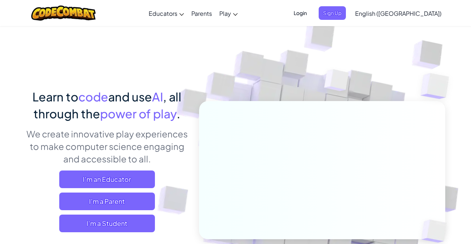
click at [74, 224] on span "I'm a Student" at bounding box center [107, 224] width 96 height 18
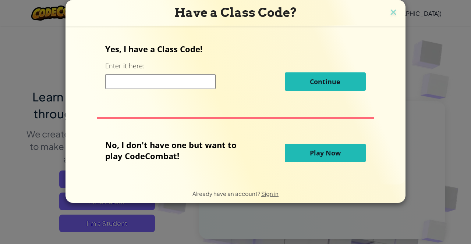
click at [351, 156] on button "Play Now" at bounding box center [325, 153] width 81 height 18
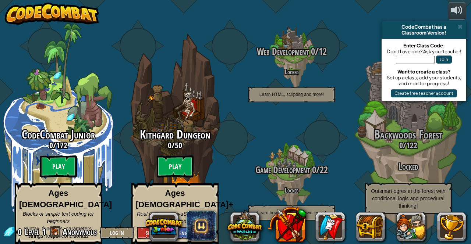
click at [54, 170] on btn "Play" at bounding box center [58, 166] width 37 height 22
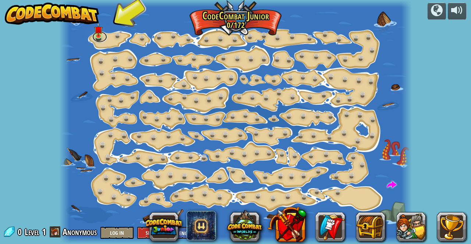
click at [98, 41] on link at bounding box center [99, 37] width 15 height 11
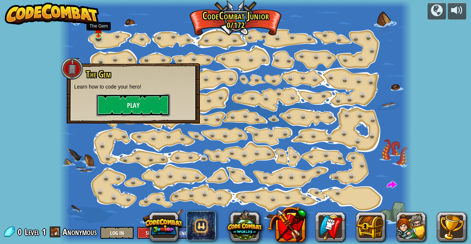
click at [102, 111] on button "Play" at bounding box center [133, 105] width 74 height 22
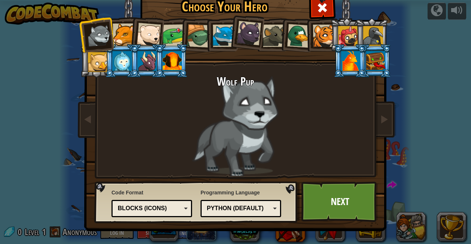
click at [171, 34] on div at bounding box center [173, 35] width 23 height 23
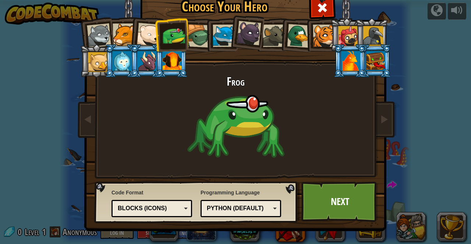
click at [193, 29] on div at bounding box center [199, 36] width 24 height 24
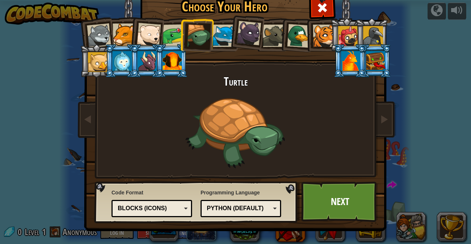
click at [147, 61] on div at bounding box center [146, 61] width 19 height 20
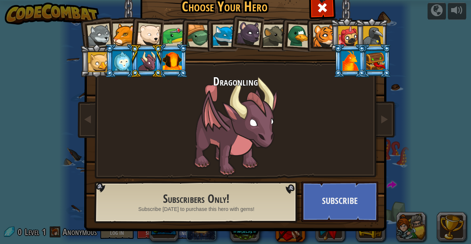
click at [341, 60] on div at bounding box center [350, 61] width 19 height 20
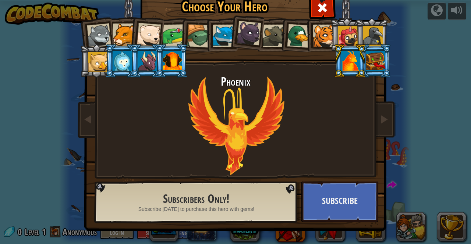
click at [256, 33] on div at bounding box center [248, 33] width 25 height 25
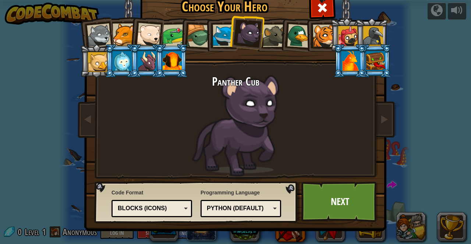
click at [198, 35] on div at bounding box center [199, 36] width 24 height 24
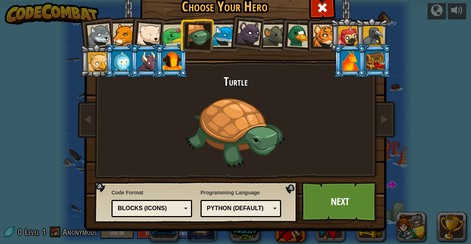
click at [146, 59] on div at bounding box center [146, 61] width 19 height 20
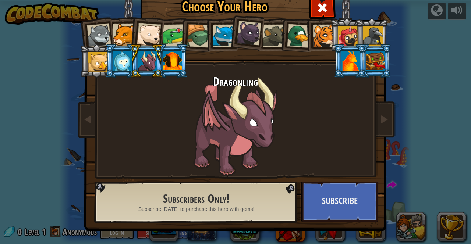
click at [176, 61] on div at bounding box center [171, 61] width 19 height 20
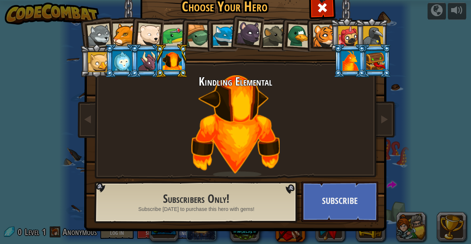
click at [126, 56] on div at bounding box center [121, 61] width 19 height 20
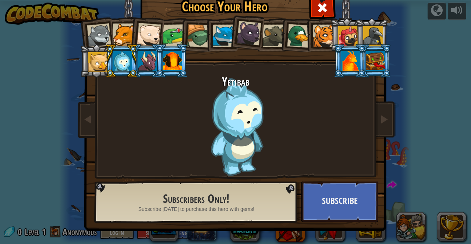
click at [92, 68] on div at bounding box center [98, 62] width 20 height 20
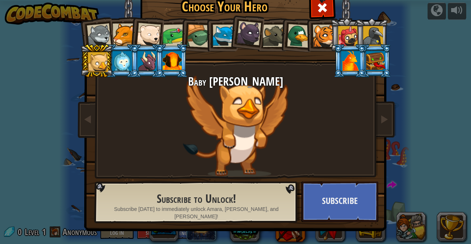
click at [109, 45] on li at bounding box center [96, 60] width 33 height 33
click at [147, 56] on div at bounding box center [146, 61] width 19 height 20
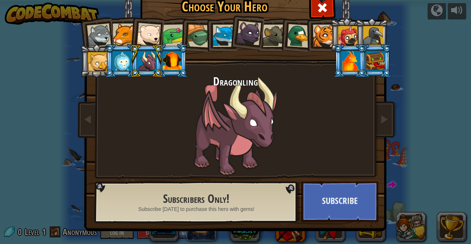
click at [251, 29] on div at bounding box center [248, 33] width 25 height 25
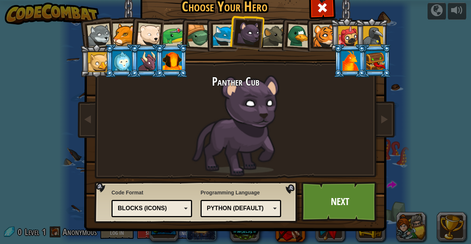
click at [206, 28] on li at bounding box center [221, 34] width 33 height 33
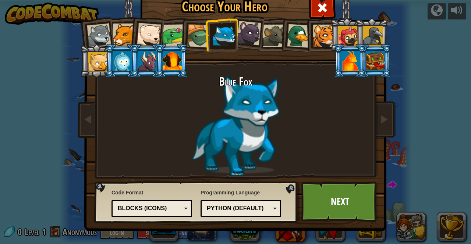
click at [190, 37] on div at bounding box center [199, 36] width 24 height 24
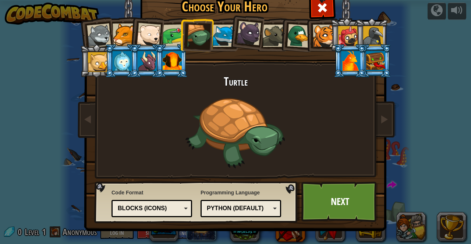
click at [348, 189] on link "Next" at bounding box center [339, 202] width 77 height 40
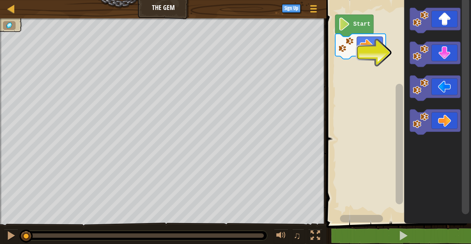
click at [277, 15] on div "Map The Gem Game Menu Sign Up" at bounding box center [163, 9] width 326 height 18
click at [434, 45] on icon "Blockly Workspace" at bounding box center [434, 54] width 50 height 25
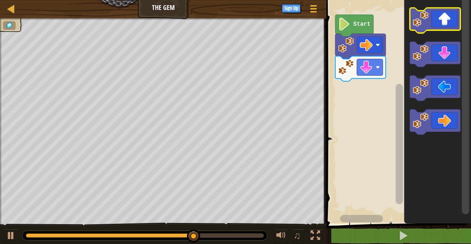
click at [443, 16] on icon "Blockly Workspace" at bounding box center [434, 20] width 50 height 25
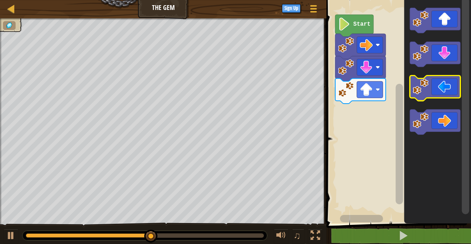
click at [432, 87] on icon "Blockly Workspace" at bounding box center [434, 88] width 50 height 25
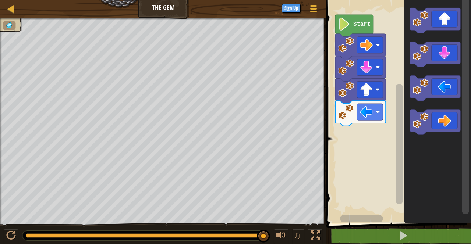
click at [372, 42] on rect "Blockly Workspace" at bounding box center [370, 45] width 26 height 17
click at [377, 45] on image "Blockly Workspace" at bounding box center [377, 45] width 4 height 4
click at [374, 42] on rect "Blockly Workspace" at bounding box center [370, 45] width 26 height 17
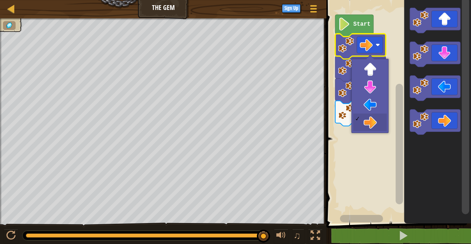
click at [371, 45] on image "Blockly Workspace" at bounding box center [365, 45] width 13 height 13
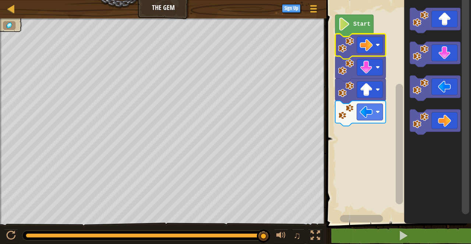
click at [378, 44] on image "Blockly Workspace" at bounding box center [377, 45] width 4 height 4
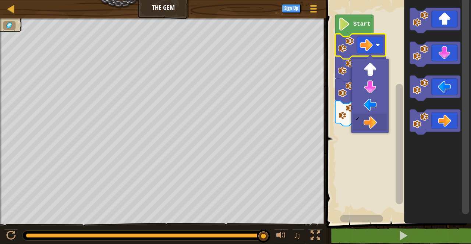
click at [378, 45] on image "Blockly Workspace" at bounding box center [377, 45] width 4 height 4
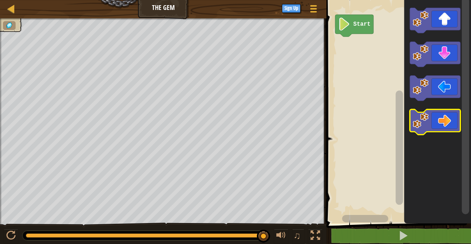
click at [439, 119] on icon "Blockly Workspace" at bounding box center [434, 122] width 50 height 25
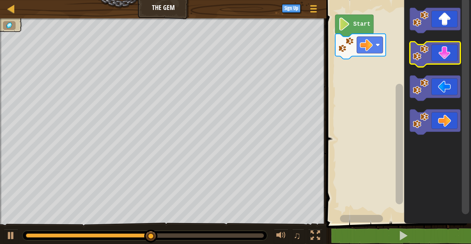
click at [452, 57] on icon "Blockly Workspace" at bounding box center [434, 54] width 50 height 25
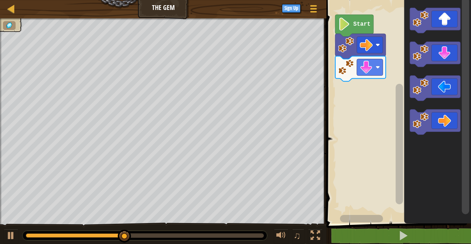
click at [448, 90] on icon "Blockly Workspace" at bounding box center [434, 88] width 50 height 25
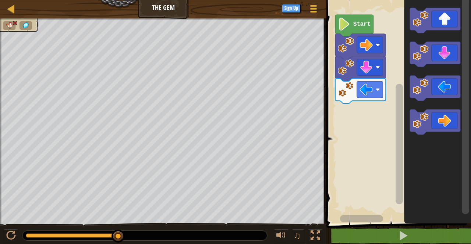
click at [359, 69] on image "Blockly Workspace" at bounding box center [365, 67] width 13 height 13
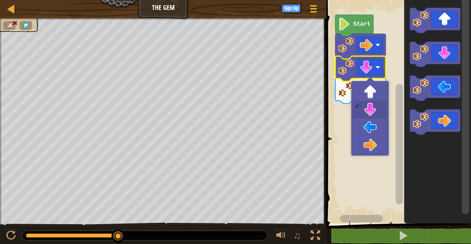
click at [349, 92] on image "Blockly Workspace" at bounding box center [346, 90] width 16 height 16
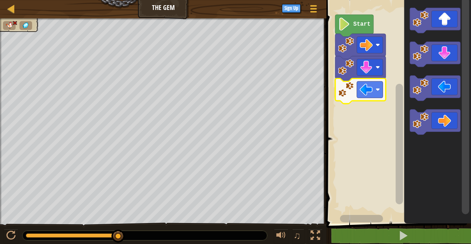
click at [353, 96] on image "Blockly Workspace" at bounding box center [346, 90] width 16 height 16
click at [362, 88] on image "Blockly Workspace" at bounding box center [365, 89] width 13 height 13
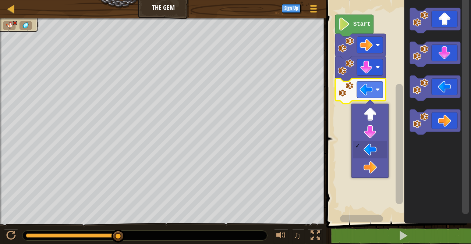
click at [380, 169] on rect "Blockly Workspace" at bounding box center [397, 109] width 147 height 227
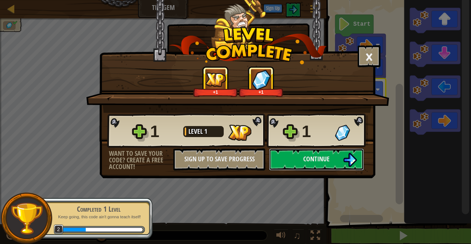
click at [349, 162] on img at bounding box center [350, 160] width 14 height 14
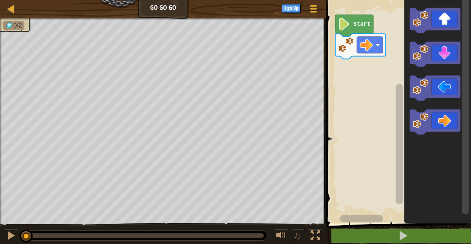
click at [435, 115] on icon "Blockly Workspace" at bounding box center [434, 122] width 50 height 25
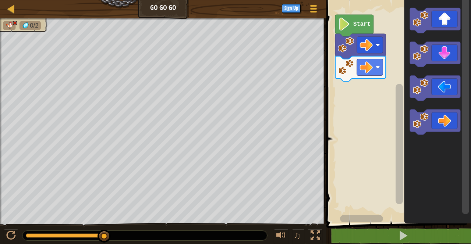
click at [444, 19] on icon "Blockly Workspace" at bounding box center [434, 20] width 50 height 25
click at [452, 86] on icon "Blockly Workspace" at bounding box center [434, 88] width 50 height 25
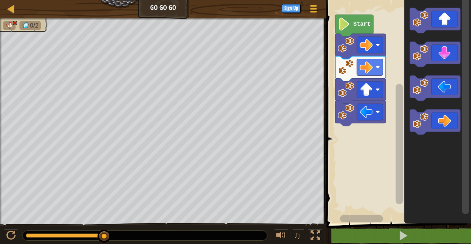
click at [436, 122] on icon "Blockly Workspace" at bounding box center [434, 122] width 50 height 25
click at [367, 40] on image "Blockly Workspace" at bounding box center [365, 45] width 13 height 13
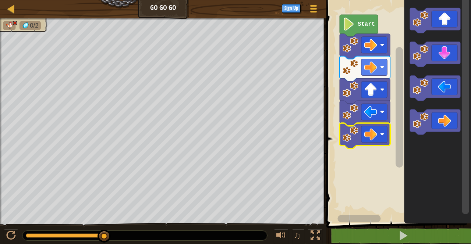
click at [379, 133] on rect "Blockly Workspace" at bounding box center [374, 134] width 26 height 17
click at [351, 132] on image "Blockly Workspace" at bounding box center [350, 134] width 16 height 16
click at [354, 112] on image "Blockly Workspace" at bounding box center [350, 112] width 16 height 16
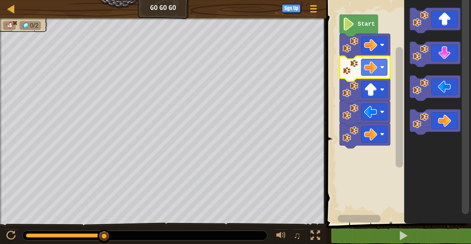
click at [360, 61] on icon "Blockly Workspace" at bounding box center [364, 68] width 50 height 25
click at [349, 68] on image "Blockly Workspace" at bounding box center [350, 67] width 16 height 16
click at [369, 38] on rect "Blockly Workspace" at bounding box center [374, 45] width 26 height 17
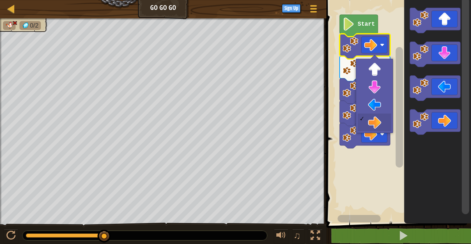
click at [354, 51] on image "Blockly Workspace" at bounding box center [350, 45] width 16 height 16
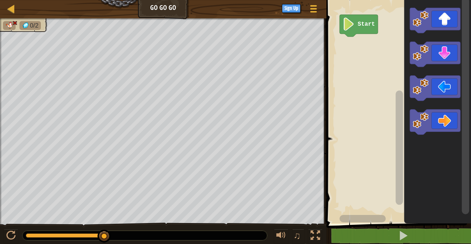
click at [446, 82] on icon "Blockly Workspace" at bounding box center [434, 88] width 50 height 25
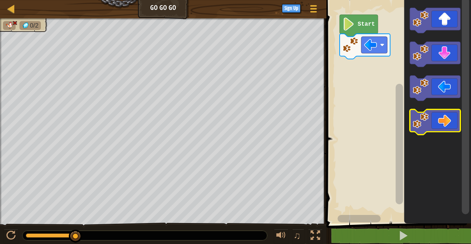
click at [441, 116] on icon "Blockly Workspace" at bounding box center [434, 122] width 50 height 25
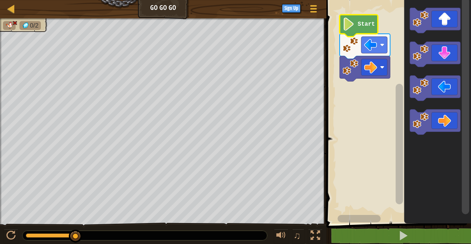
click at [362, 32] on icon "Blockly Workspace" at bounding box center [358, 26] width 38 height 22
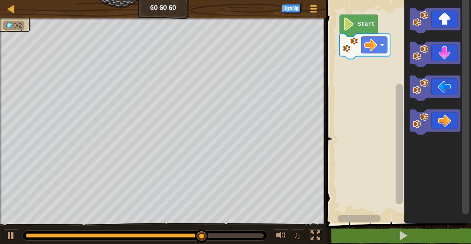
click at [441, 15] on icon "Blockly Workspace" at bounding box center [434, 20] width 50 height 25
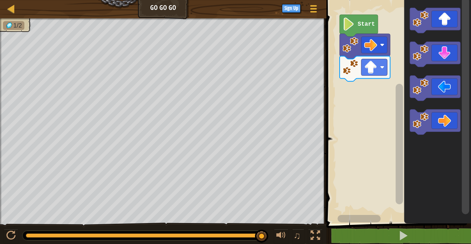
click at [435, 122] on icon "Blockly Workspace" at bounding box center [434, 122] width 50 height 25
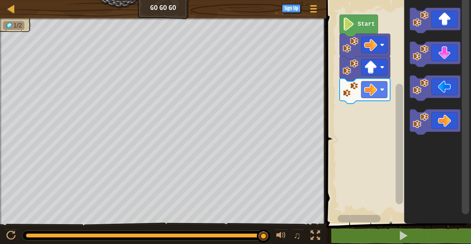
click at [440, 118] on icon "Blockly Workspace" at bounding box center [434, 122] width 50 height 25
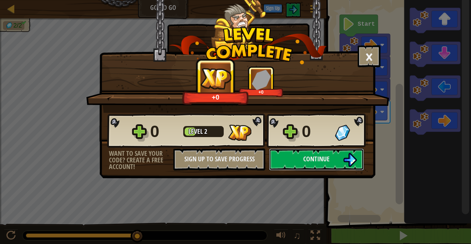
click at [330, 165] on button "Continue" at bounding box center [316, 160] width 95 height 22
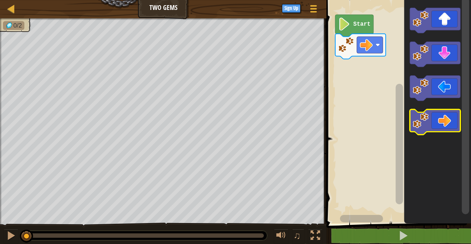
click at [447, 119] on icon "Blockly Workspace" at bounding box center [434, 122] width 50 height 25
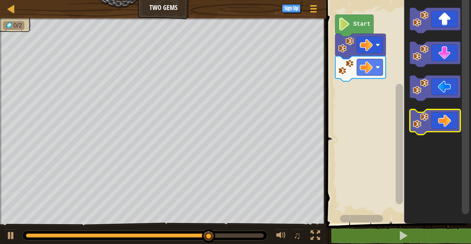
click at [444, 117] on icon "Blockly Workspace" at bounding box center [434, 122] width 50 height 25
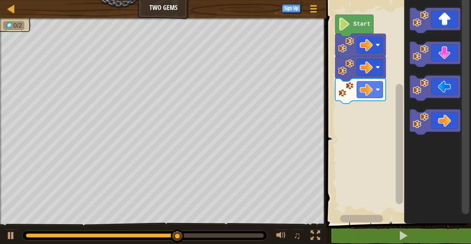
click at [445, 50] on icon "Blockly Workspace" at bounding box center [434, 54] width 50 height 25
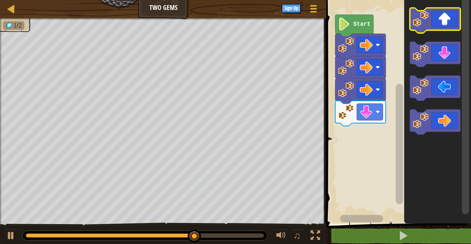
click at [436, 12] on icon "Blockly Workspace" at bounding box center [434, 20] width 50 height 25
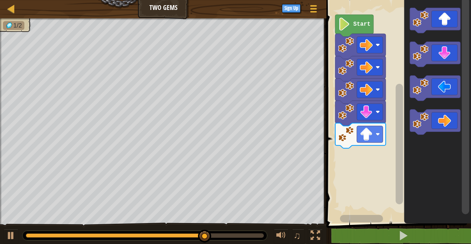
click at [447, 20] on icon "Blockly Workspace" at bounding box center [434, 20] width 50 height 25
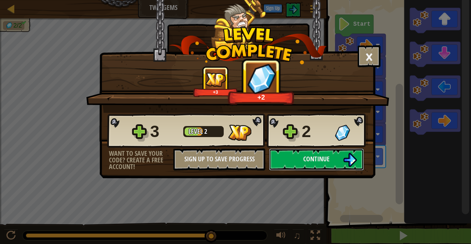
click at [338, 164] on button "Continue" at bounding box center [316, 160] width 95 height 22
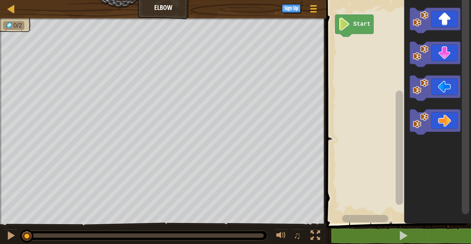
click at [441, 49] on icon "Blockly Workspace" at bounding box center [434, 54] width 50 height 25
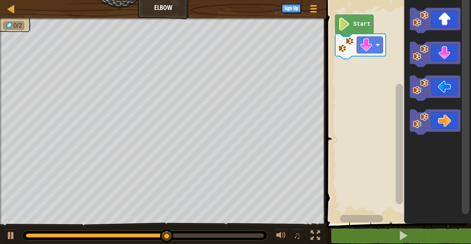
click at [442, 51] on icon "Blockly Workspace" at bounding box center [434, 54] width 50 height 25
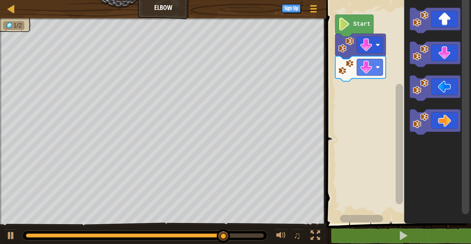
click at [438, 86] on icon "Blockly Workspace" at bounding box center [434, 88] width 50 height 25
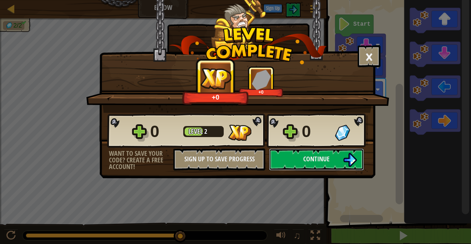
click at [344, 157] on img at bounding box center [350, 160] width 14 height 14
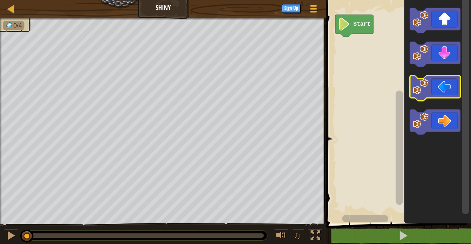
click at [435, 91] on icon "Blockly Workspace" at bounding box center [434, 88] width 50 height 25
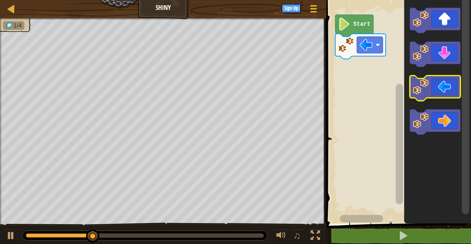
click at [440, 93] on icon "Blockly Workspace" at bounding box center [434, 88] width 50 height 25
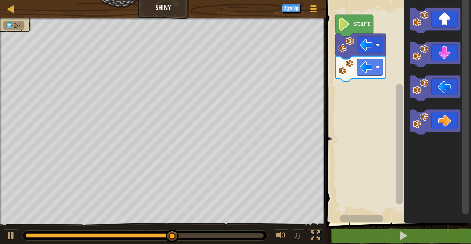
click at [440, 56] on icon "Blockly Workspace" at bounding box center [434, 54] width 50 height 25
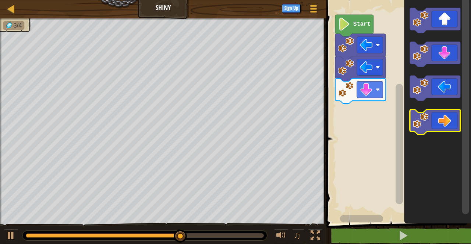
click at [440, 119] on icon "Blockly Workspace" at bounding box center [434, 122] width 50 height 25
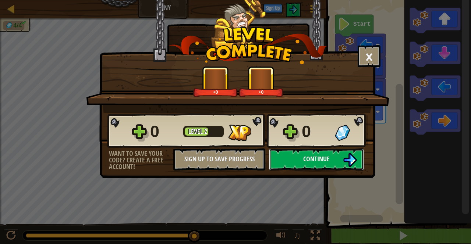
click at [326, 154] on span "Continue" at bounding box center [316, 158] width 26 height 9
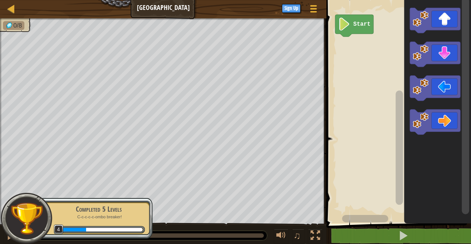
click at [443, 118] on icon "Blockly Workspace" at bounding box center [434, 122] width 50 height 25
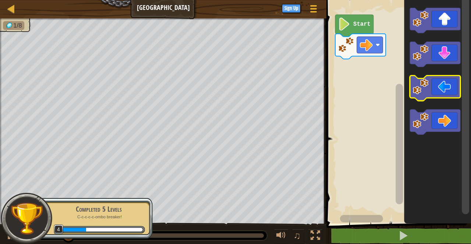
click at [439, 84] on icon "Blockly Workspace" at bounding box center [434, 88] width 50 height 25
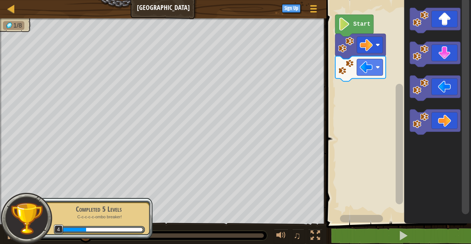
click at [442, 86] on icon "Blockly Workspace" at bounding box center [434, 88] width 50 height 25
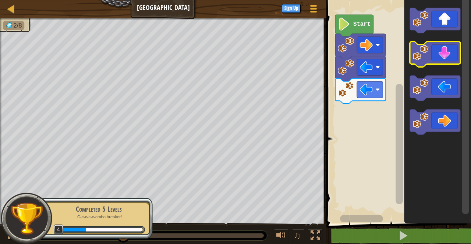
click at [455, 51] on icon "Blockly Workspace" at bounding box center [434, 54] width 50 height 25
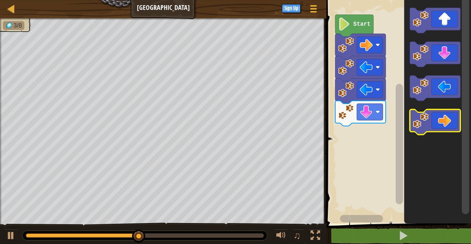
click at [441, 111] on icon "Blockly Workspace" at bounding box center [434, 122] width 50 height 25
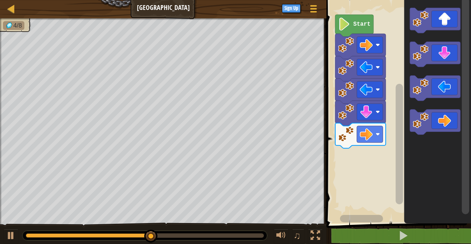
click at [444, 119] on icon "Blockly Workspace" at bounding box center [434, 122] width 50 height 25
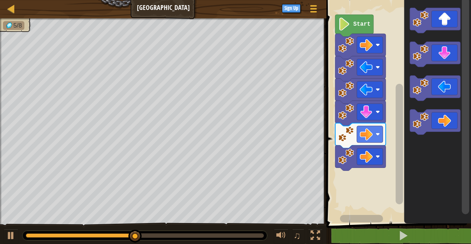
click at [441, 116] on icon "Blockly Workspace" at bounding box center [434, 122] width 50 height 25
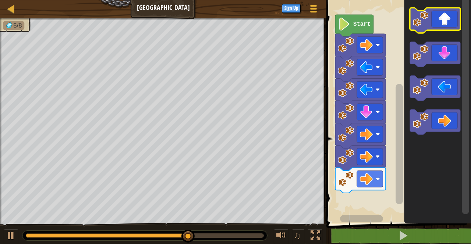
click at [439, 19] on icon "Blockly Workspace" at bounding box center [434, 20] width 50 height 25
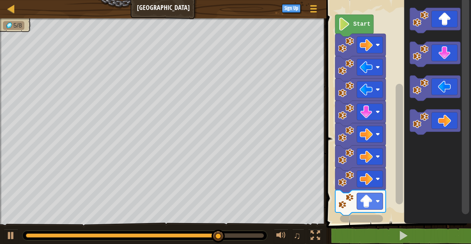
click at [445, 19] on icon "Blockly Workspace" at bounding box center [434, 20] width 50 height 25
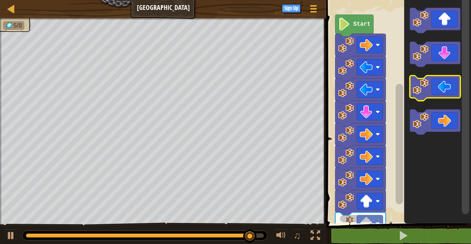
click at [432, 85] on icon "Blockly Workspace" at bounding box center [434, 88] width 50 height 25
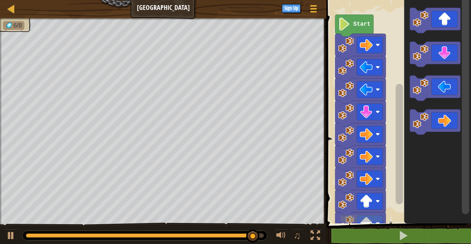
click at [434, 81] on icon "Blockly Workspace" at bounding box center [434, 88] width 50 height 25
click at [437, 79] on icon "Blockly Workspace" at bounding box center [434, 88] width 50 height 25
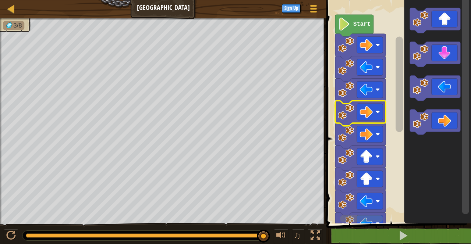
click at [435, 118] on icon "Blockly Workspace" at bounding box center [434, 122] width 50 height 25
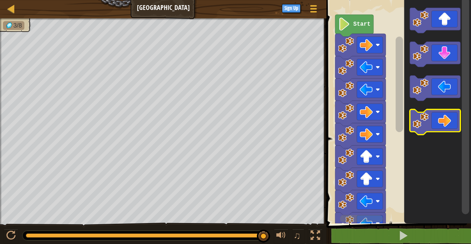
click at [442, 118] on icon "Blockly Workspace" at bounding box center [434, 122] width 50 height 25
click at [440, 122] on icon "Blockly Workspace" at bounding box center [434, 122] width 50 height 25
click at [440, 123] on icon "Blockly Workspace" at bounding box center [434, 122] width 50 height 25
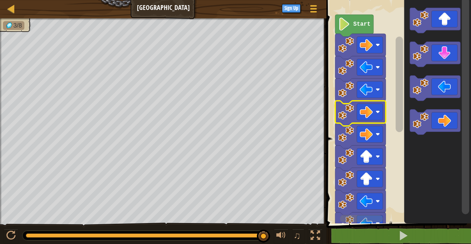
click at [377, 115] on rect "Blockly Workspace" at bounding box center [370, 112] width 26 height 17
click at [370, 115] on image "Blockly Workspace" at bounding box center [365, 111] width 13 height 13
click at [374, 108] on rect "Blockly Workspace" at bounding box center [370, 112] width 26 height 17
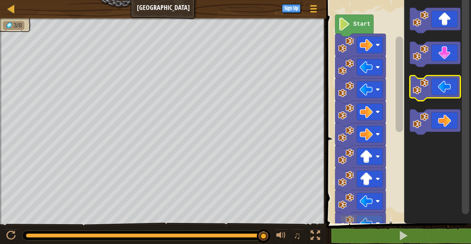
click at [442, 87] on icon "Blockly Workspace" at bounding box center [434, 88] width 50 height 25
click at [435, 109] on icon "Blockly Workspace" at bounding box center [437, 109] width 67 height 227
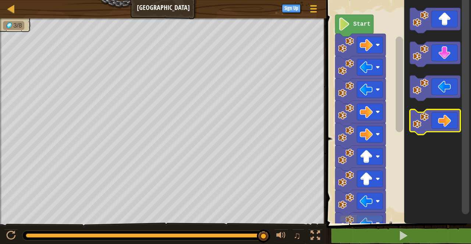
click at [441, 112] on icon "Blockly Workspace" at bounding box center [434, 122] width 50 height 25
click at [439, 115] on icon "Blockly Workspace" at bounding box center [434, 122] width 50 height 25
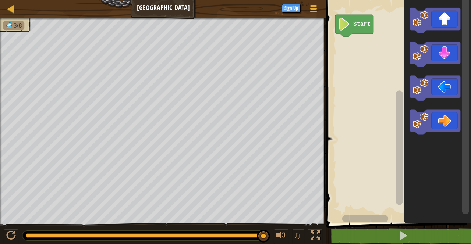
click at [435, 114] on icon "Blockly Workspace" at bounding box center [434, 122] width 50 height 25
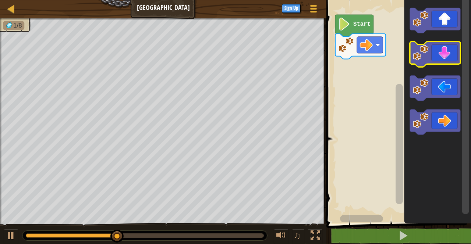
click at [453, 50] on icon "Blockly Workspace" at bounding box center [434, 54] width 50 height 25
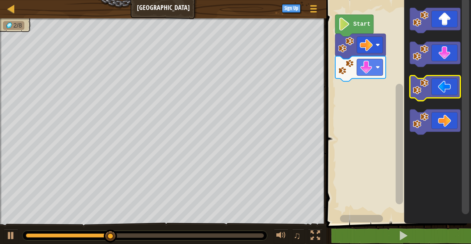
click at [431, 88] on icon "Blockly Workspace" at bounding box center [434, 88] width 50 height 25
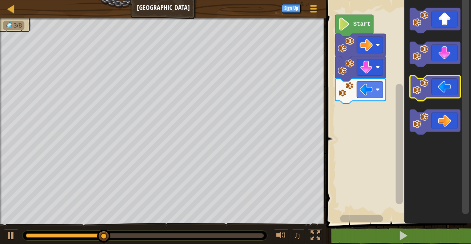
click at [440, 80] on icon "Blockly Workspace" at bounding box center [434, 88] width 50 height 25
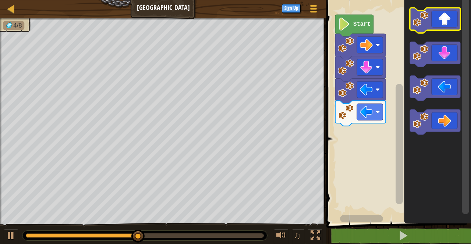
click at [444, 17] on icon "Blockly Workspace" at bounding box center [434, 20] width 50 height 25
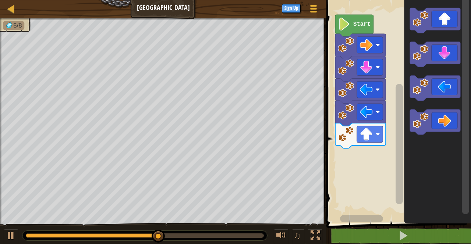
click at [451, 14] on icon "Blockly Workspace" at bounding box center [434, 20] width 50 height 25
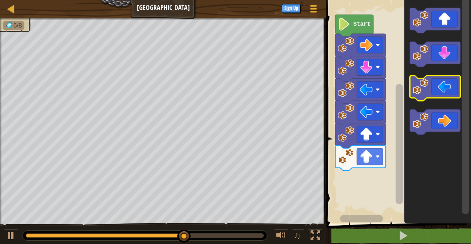
click at [443, 88] on icon "Blockly Workspace" at bounding box center [434, 88] width 50 height 25
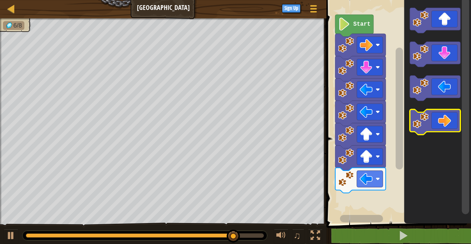
click at [437, 121] on icon "Blockly Workspace" at bounding box center [434, 122] width 50 height 25
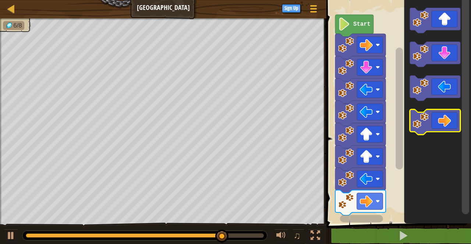
click at [441, 117] on icon "Blockly Workspace" at bounding box center [434, 122] width 50 height 25
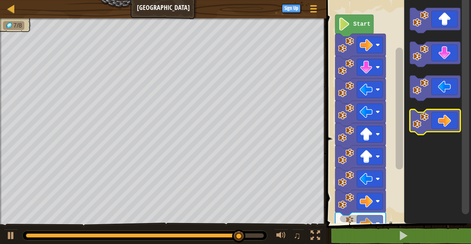
click at [440, 120] on icon "Blockly Workspace" at bounding box center [434, 122] width 50 height 25
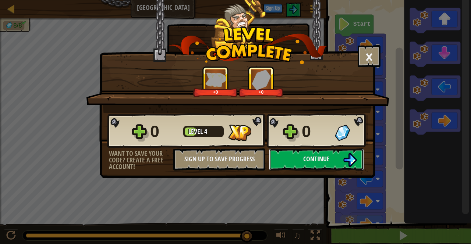
click at [340, 155] on button "Continue" at bounding box center [316, 160] width 95 height 22
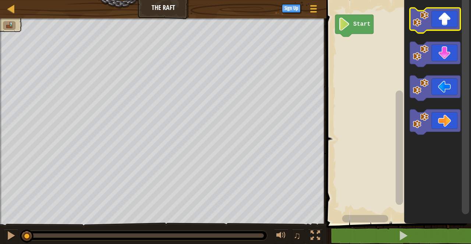
click at [442, 17] on icon "Blockly Workspace" at bounding box center [434, 20] width 50 height 25
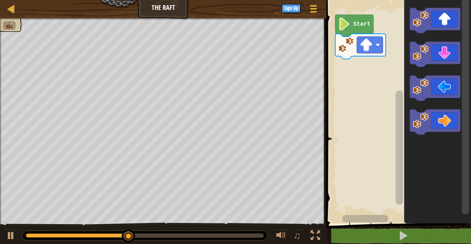
click at [442, 121] on icon "Blockly Workspace" at bounding box center [434, 122] width 50 height 25
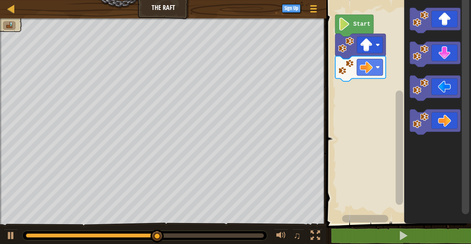
click at [435, 115] on icon "Blockly Workspace" at bounding box center [434, 122] width 50 height 25
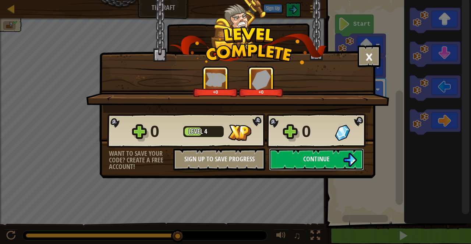
click at [318, 153] on button "Continue" at bounding box center [316, 160] width 95 height 22
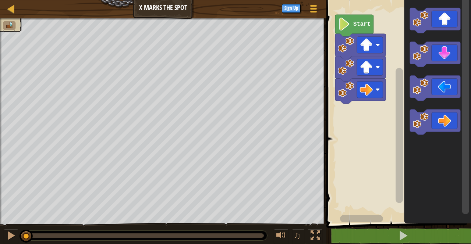
click at [454, 18] on icon "Blockly Workspace" at bounding box center [434, 20] width 50 height 25
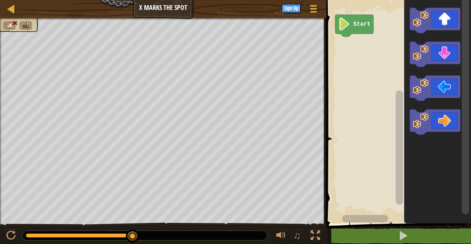
click at [443, 57] on icon "Blockly Workspace" at bounding box center [434, 54] width 50 height 25
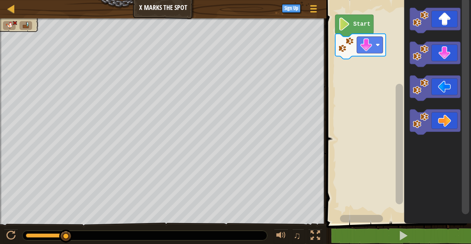
click at [446, 15] on icon "Blockly Workspace" at bounding box center [434, 20] width 50 height 25
click at [439, 18] on icon "Blockly Workspace" at bounding box center [434, 20] width 50 height 25
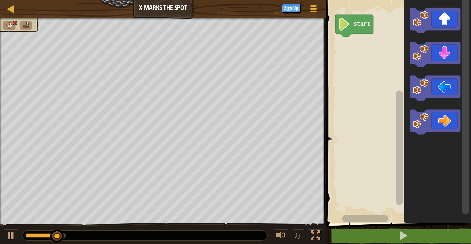
click at [440, 21] on icon "Blockly Workspace" at bounding box center [434, 20] width 50 height 25
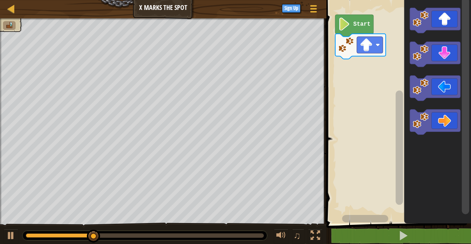
click at [438, 16] on icon "Blockly Workspace" at bounding box center [434, 20] width 50 height 25
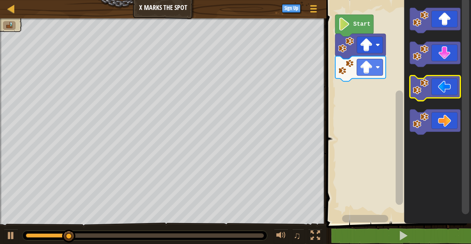
click at [442, 89] on icon "Blockly Workspace" at bounding box center [434, 88] width 50 height 25
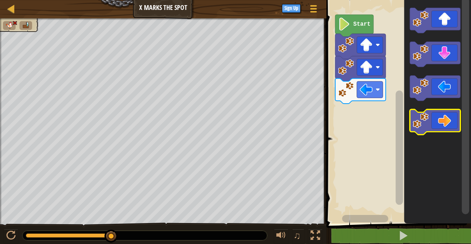
click at [440, 111] on icon "Blockly Workspace" at bounding box center [434, 122] width 50 height 25
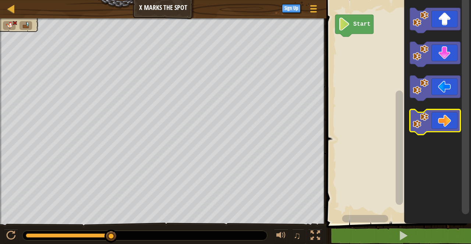
click at [439, 120] on icon "Blockly Workspace" at bounding box center [434, 122] width 50 height 25
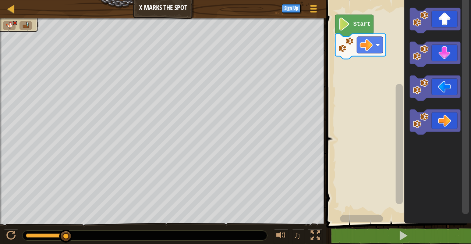
click at [443, 20] on icon "Blockly Workspace" at bounding box center [434, 20] width 50 height 25
click at [439, 50] on icon "Blockly Workspace" at bounding box center [434, 54] width 50 height 25
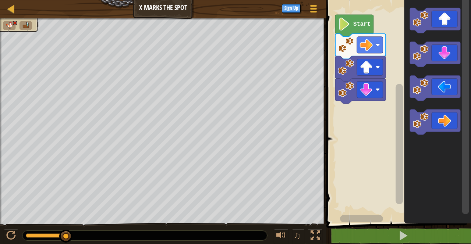
click at [458, 43] on icon "Blockly Workspace" at bounding box center [434, 54] width 50 height 25
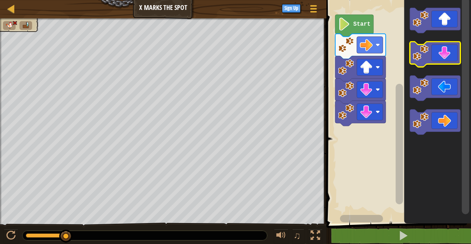
click at [448, 48] on icon "Blockly Workspace" at bounding box center [434, 54] width 50 height 25
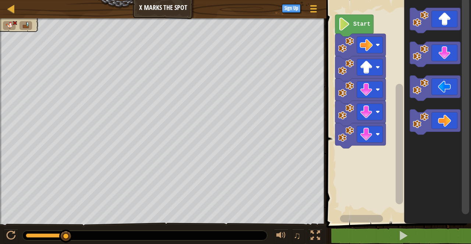
click at [443, 51] on icon "Blockly Workspace" at bounding box center [434, 54] width 50 height 25
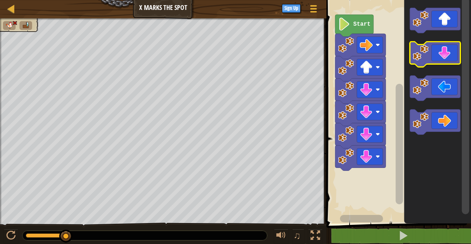
click at [437, 54] on icon "Blockly Workspace" at bounding box center [434, 54] width 50 height 25
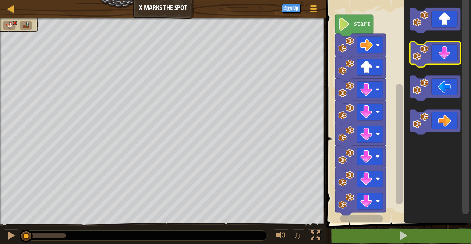
click at [439, 54] on icon "Blockly Workspace" at bounding box center [434, 54] width 50 height 25
click at [438, 55] on icon "Blockly Workspace" at bounding box center [434, 54] width 50 height 25
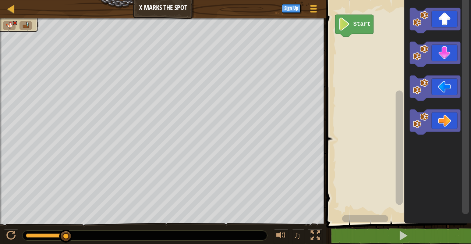
click at [382, 68] on rect "Blockly Workspace" at bounding box center [397, 109] width 147 height 227
click at [424, 94] on image "Blockly Workspace" at bounding box center [420, 87] width 16 height 16
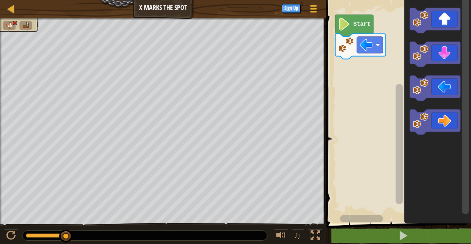
click at [359, 65] on rect "Blockly Workspace" at bounding box center [397, 109] width 147 height 227
click at [0, 0] on div at bounding box center [0, 0] width 0 height 0
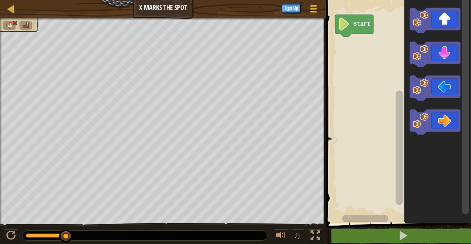
click at [341, 153] on rect "Blockly Workspace" at bounding box center [397, 109] width 147 height 227
click at [443, 125] on icon "Blockly Workspace" at bounding box center [434, 122] width 50 height 25
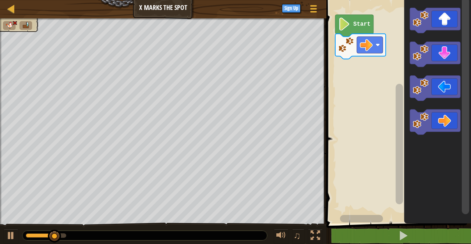
click at [440, 117] on icon "Blockly Workspace" at bounding box center [434, 122] width 50 height 25
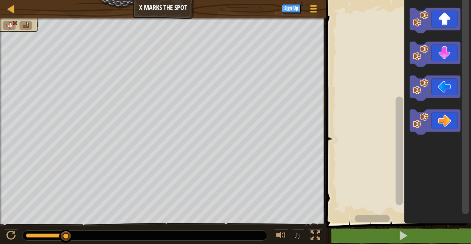
click at [452, 93] on icon "Blockly Workspace" at bounding box center [434, 88] width 50 height 25
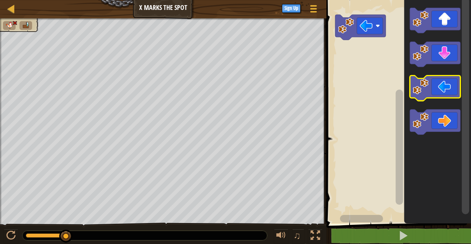
click at [453, 89] on icon "Blockly Workspace" at bounding box center [434, 88] width 50 height 25
click at [455, 87] on icon "Blockly Workspace" at bounding box center [434, 88] width 50 height 25
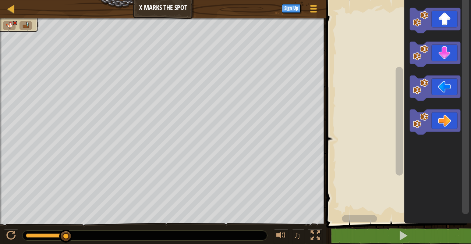
click at [450, 84] on icon "Blockly Workspace" at bounding box center [434, 88] width 50 height 25
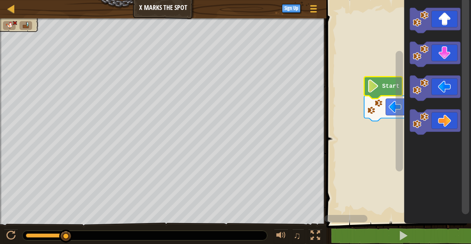
click at [387, 92] on icon "Blockly Workspace" at bounding box center [383, 88] width 38 height 22
click at [419, 235] on button at bounding box center [402, 236] width 147 height 17
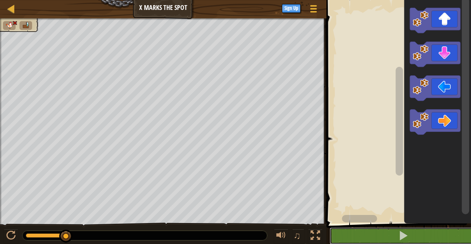
click at [413, 232] on button at bounding box center [402, 236] width 147 height 17
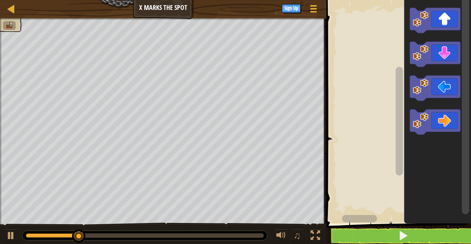
click at [444, 11] on icon "Blockly Workspace" at bounding box center [434, 20] width 50 height 25
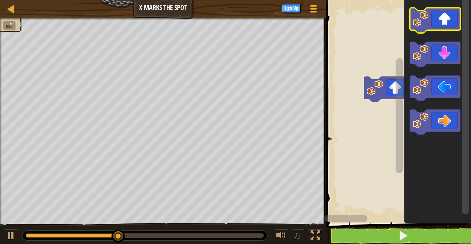
click at [439, 8] on icon "Blockly Workspace" at bounding box center [434, 20] width 50 height 25
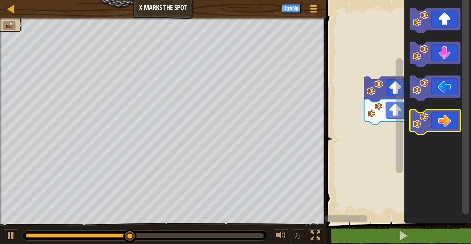
click at [439, 118] on icon "Blockly Workspace" at bounding box center [434, 122] width 50 height 25
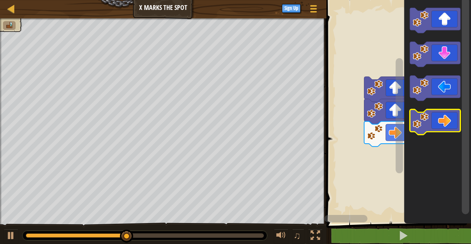
click at [443, 120] on icon "Blockly Workspace" at bounding box center [434, 122] width 50 height 25
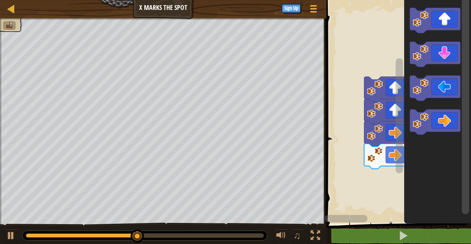
click at [438, 118] on icon "Blockly Workspace" at bounding box center [434, 122] width 50 height 25
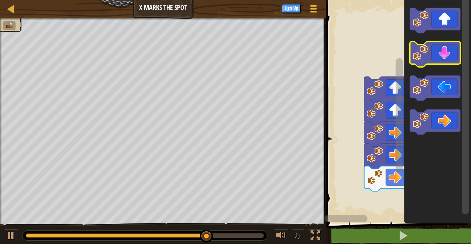
click at [440, 50] on icon "Blockly Workspace" at bounding box center [434, 54] width 50 height 25
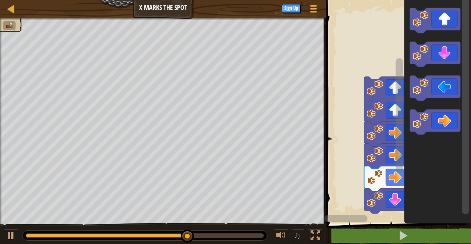
click at [444, 53] on icon "Blockly Workspace" at bounding box center [434, 54] width 50 height 25
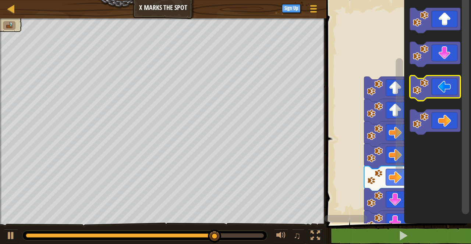
click at [432, 85] on icon "Blockly Workspace" at bounding box center [434, 88] width 50 height 25
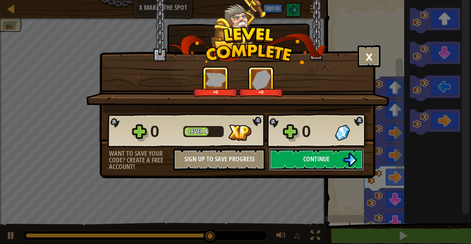
click at [338, 156] on button "Continue" at bounding box center [316, 160] width 95 height 22
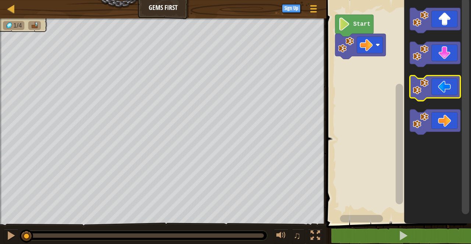
click at [441, 89] on icon "Blockly Workspace" at bounding box center [434, 88] width 50 height 25
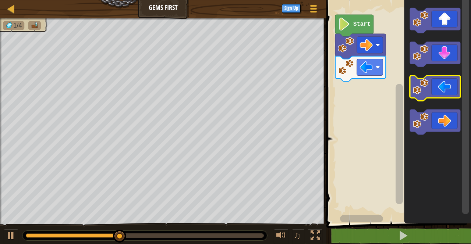
click at [444, 82] on icon "Blockly Workspace" at bounding box center [434, 88] width 50 height 25
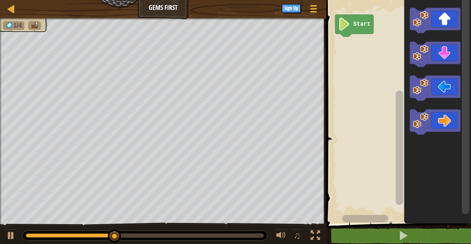
click at [443, 118] on icon "Blockly Workspace" at bounding box center [434, 122] width 50 height 25
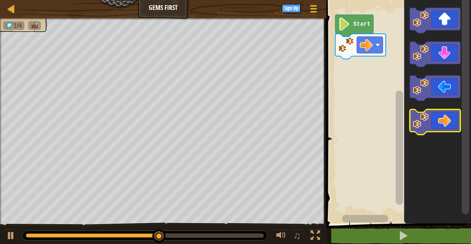
click at [443, 116] on icon "Blockly Workspace" at bounding box center [434, 122] width 50 height 25
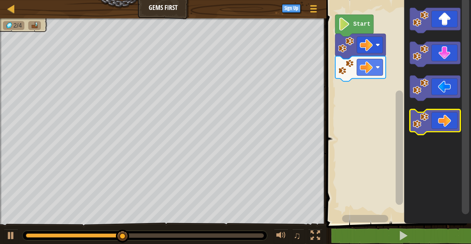
click at [442, 118] on icon "Blockly Workspace" at bounding box center [434, 122] width 50 height 25
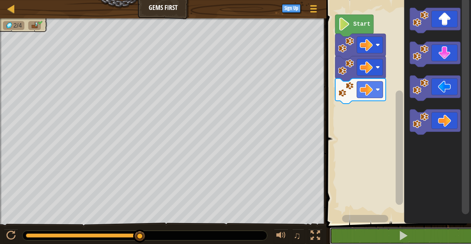
click at [399, 233] on span at bounding box center [403, 235] width 10 height 10
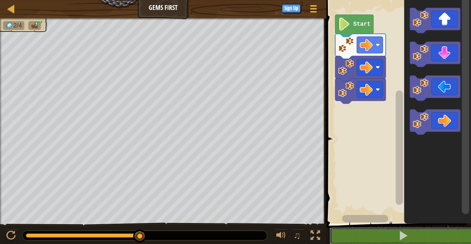
click at [423, 232] on button at bounding box center [402, 236] width 147 height 17
click at [378, 21] on rect "Blockly Workspace" at bounding box center [397, 109] width 147 height 227
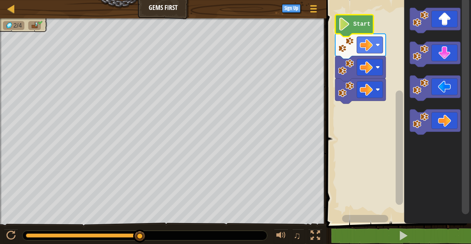
click at [359, 21] on text "Start" at bounding box center [361, 24] width 17 height 7
click at [354, 20] on icon "Blockly Workspace" at bounding box center [354, 26] width 38 height 22
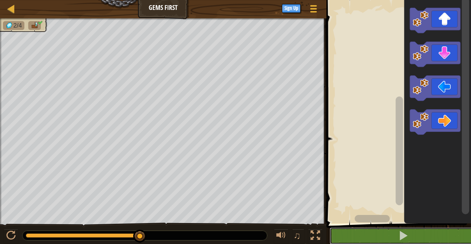
click at [445, 237] on button at bounding box center [402, 236] width 147 height 17
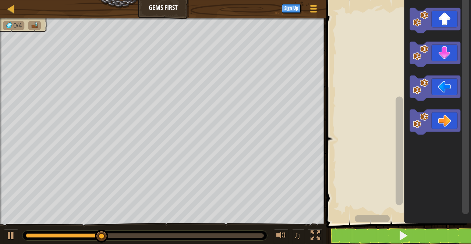
click at [435, 115] on icon "Blockly Workspace" at bounding box center [434, 122] width 50 height 25
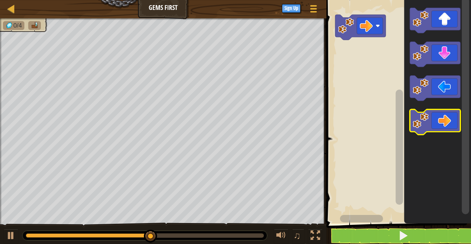
click at [436, 121] on icon "Blockly Workspace" at bounding box center [434, 122] width 50 height 25
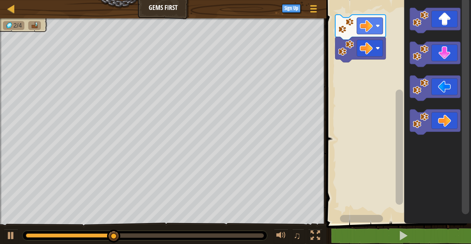
click at [444, 15] on icon "Blockly Workspace" at bounding box center [434, 20] width 50 height 25
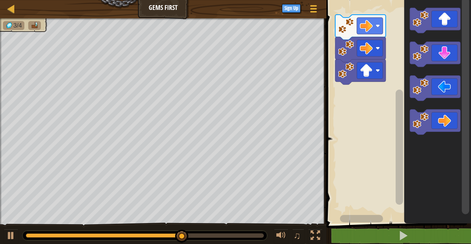
click at [443, 50] on icon "Blockly Workspace" at bounding box center [434, 54] width 50 height 25
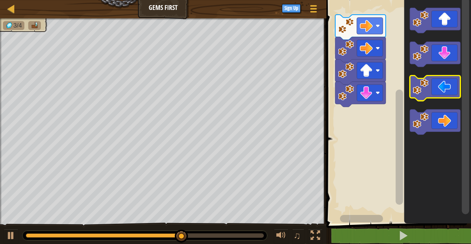
click at [444, 78] on icon "Blockly Workspace" at bounding box center [434, 88] width 50 height 25
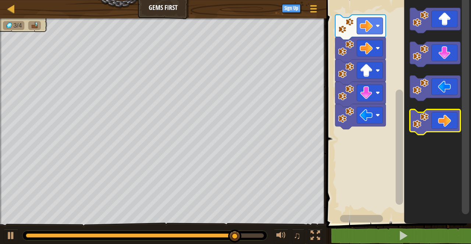
click at [443, 122] on icon "Blockly Workspace" at bounding box center [434, 122] width 50 height 25
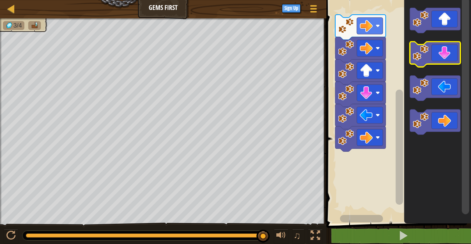
click at [439, 49] on icon "Blockly Workspace" at bounding box center [434, 54] width 50 height 25
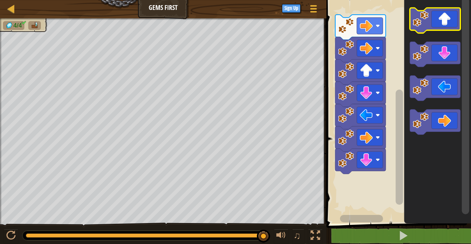
click at [446, 20] on icon "Blockly Workspace" at bounding box center [434, 20] width 50 height 25
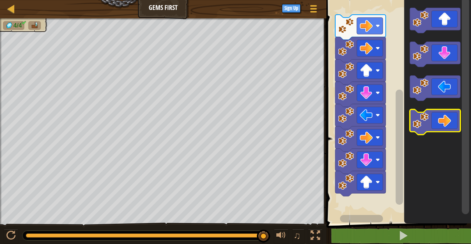
click at [443, 117] on icon "Blockly Workspace" at bounding box center [434, 122] width 50 height 25
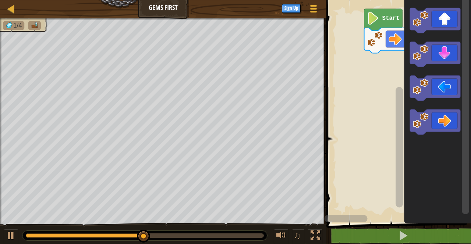
click at [439, 113] on icon "Blockly Workspace" at bounding box center [434, 122] width 50 height 25
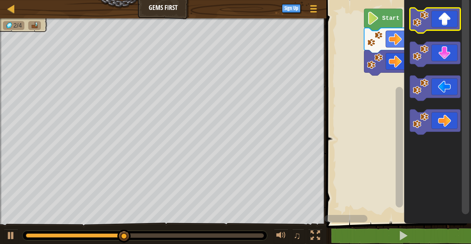
click at [443, 18] on icon "Blockly Workspace" at bounding box center [434, 20] width 50 height 25
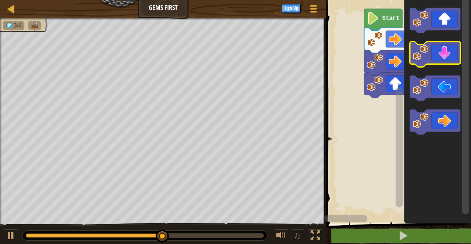
click at [440, 49] on icon "Blockly Workspace" at bounding box center [434, 54] width 50 height 25
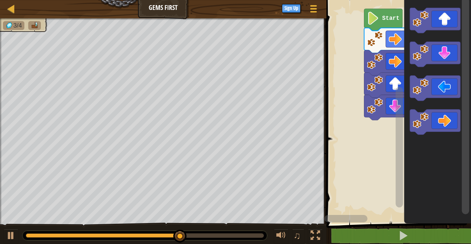
click at [444, 51] on icon "Blockly Workspace" at bounding box center [434, 54] width 50 height 25
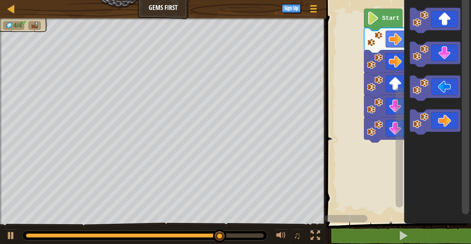
click at [448, 16] on icon "Blockly Workspace" at bounding box center [434, 20] width 50 height 25
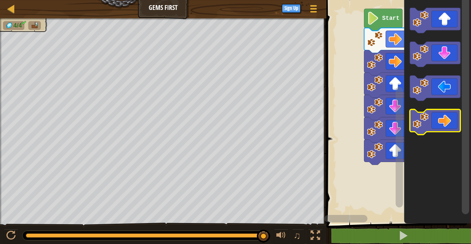
click at [442, 123] on icon "Blockly Workspace" at bounding box center [434, 122] width 50 height 25
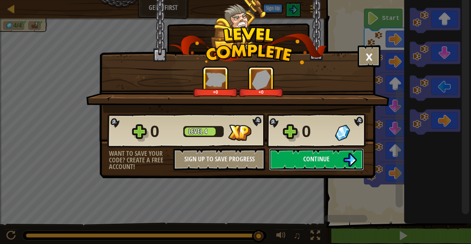
click at [337, 154] on button "Continue" at bounding box center [316, 160] width 95 height 22
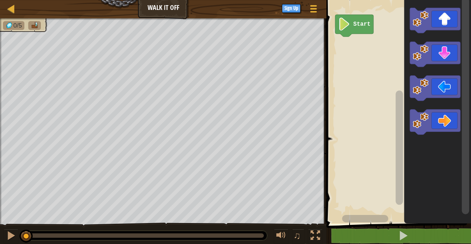
click at [442, 18] on icon "Blockly Workspace" at bounding box center [434, 20] width 50 height 25
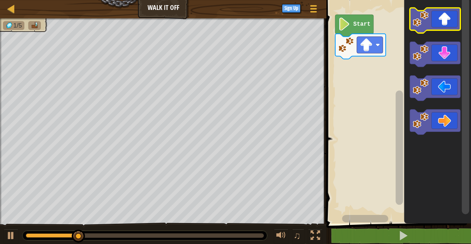
click at [445, 19] on icon "Blockly Workspace" at bounding box center [434, 20] width 50 height 25
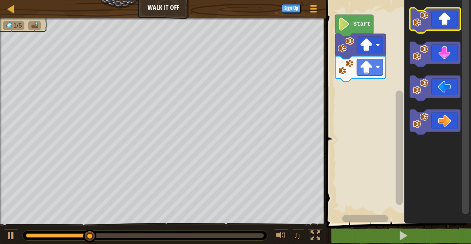
click at [444, 24] on icon "Blockly Workspace" at bounding box center [434, 20] width 50 height 25
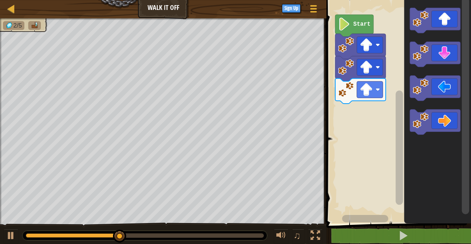
click at [435, 115] on icon "Blockly Workspace" at bounding box center [434, 122] width 50 height 25
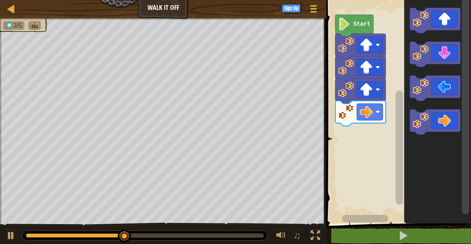
click at [441, 118] on icon "Blockly Workspace" at bounding box center [434, 122] width 50 height 25
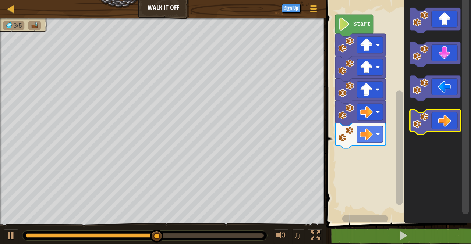
click at [440, 118] on icon "Blockly Workspace" at bounding box center [434, 122] width 50 height 25
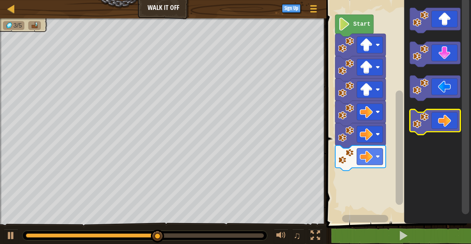
click at [440, 118] on icon "Blockly Workspace" at bounding box center [434, 122] width 50 height 25
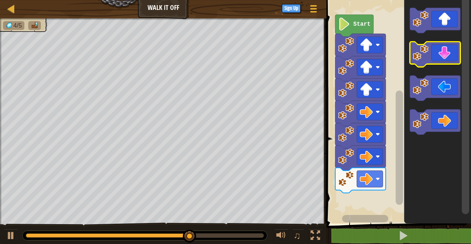
click at [442, 52] on icon "Blockly Workspace" at bounding box center [434, 54] width 50 height 25
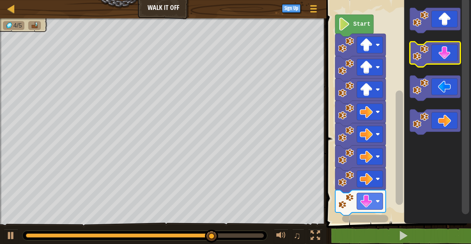
click at [443, 53] on icon "Blockly Workspace" at bounding box center [434, 54] width 50 height 25
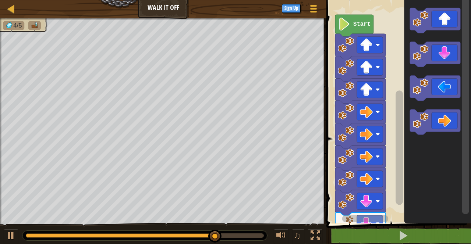
click at [453, 51] on icon "Blockly Workspace" at bounding box center [434, 54] width 50 height 25
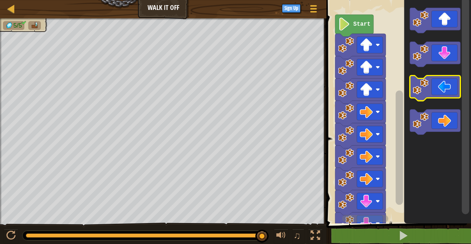
click at [438, 83] on icon "Blockly Workspace" at bounding box center [434, 88] width 50 height 25
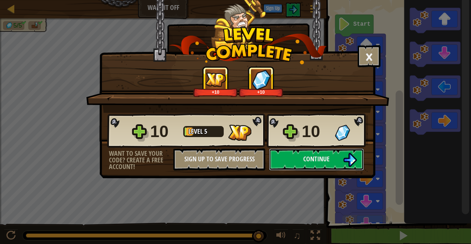
click at [313, 169] on button "Continue" at bounding box center [316, 160] width 95 height 22
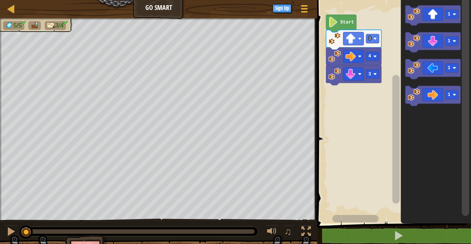
click at [438, 14] on icon "Blockly Workspace" at bounding box center [432, 16] width 55 height 20
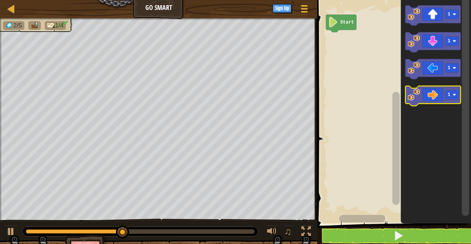
click at [444, 92] on icon "Blockly Workspace" at bounding box center [432, 96] width 55 height 20
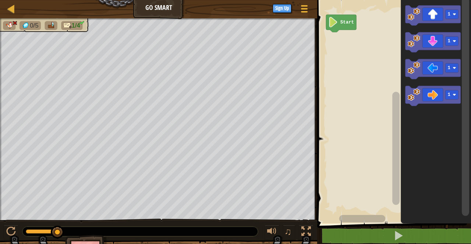
click at [351, 30] on rect "Blockly Workspace" at bounding box center [393, 109] width 156 height 227
click at [337, 31] on icon "Blockly Workspace" at bounding box center [341, 23] width 30 height 17
click at [327, 15] on icon "Blockly Workspace" at bounding box center [341, 23] width 30 height 17
click at [359, 109] on rect "Blockly Workspace" at bounding box center [393, 109] width 156 height 227
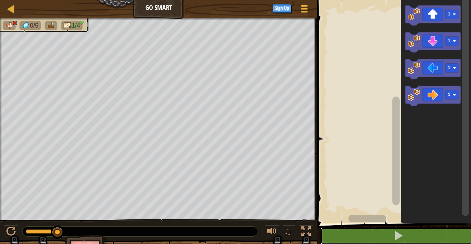
click at [388, 229] on button at bounding box center [398, 236] width 156 height 17
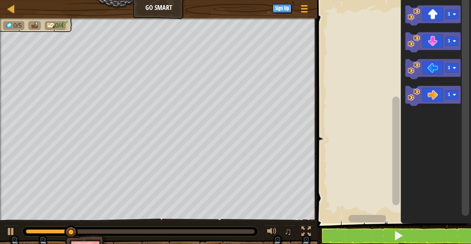
click at [437, 9] on icon "Blockly Workspace" at bounding box center [432, 16] width 55 height 20
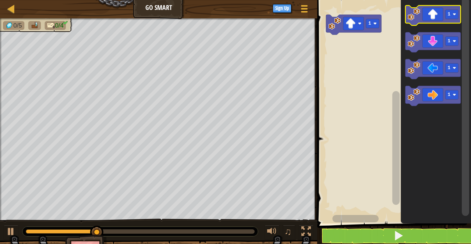
click at [433, 10] on icon "Blockly Workspace" at bounding box center [432, 16] width 55 height 20
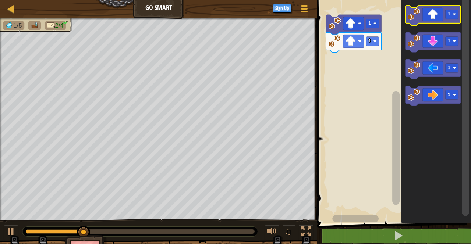
click at [433, 12] on icon "Blockly Workspace" at bounding box center [432, 16] width 55 height 20
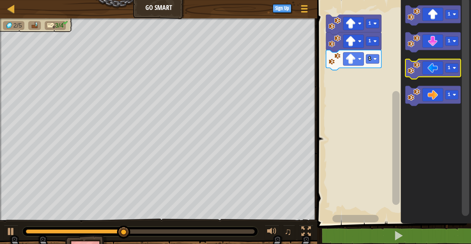
click at [434, 68] on icon "Blockly Workspace" at bounding box center [432, 69] width 55 height 20
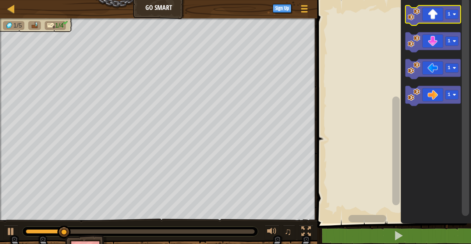
click at [443, 12] on icon "Blockly Workspace" at bounding box center [432, 16] width 55 height 20
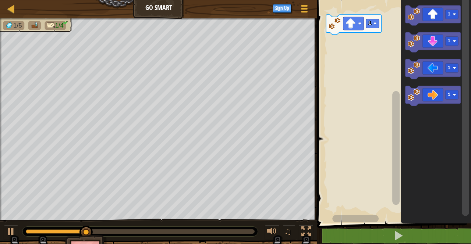
click at [433, 11] on icon "Blockly Workspace" at bounding box center [432, 16] width 55 height 20
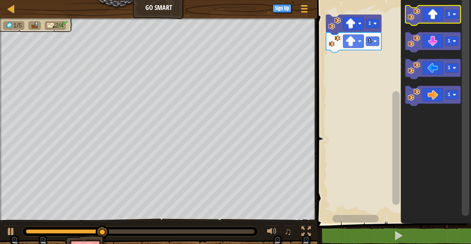
click at [432, 15] on icon "Blockly Workspace" at bounding box center [432, 16] width 55 height 20
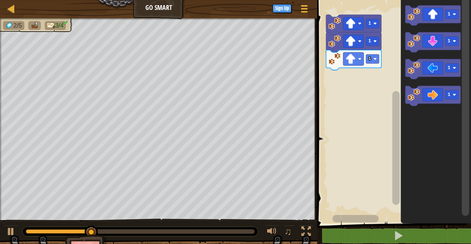
click at [438, 95] on icon "Blockly Workspace" at bounding box center [432, 96] width 55 height 20
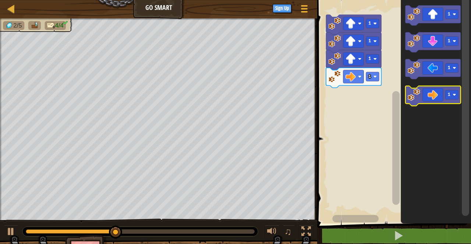
click at [433, 97] on icon "Blockly Workspace" at bounding box center [432, 96] width 55 height 20
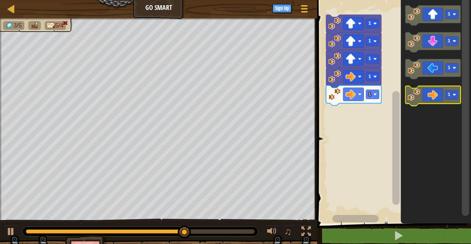
click at [436, 101] on icon "Blockly Workspace" at bounding box center [432, 96] width 55 height 20
click at [441, 94] on icon "Blockly Workspace" at bounding box center [432, 96] width 55 height 20
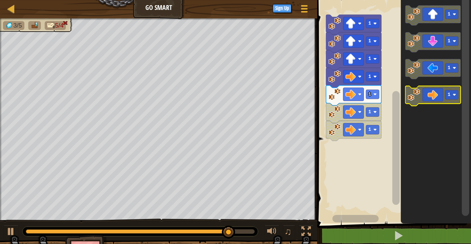
click at [439, 92] on icon "Blockly Workspace" at bounding box center [432, 96] width 55 height 20
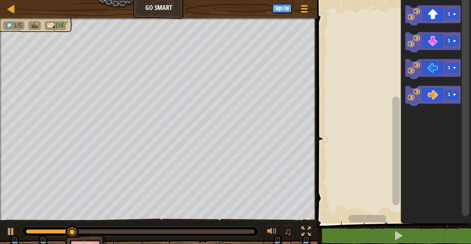
click at [438, 12] on icon "Blockly Workspace" at bounding box center [432, 16] width 55 height 20
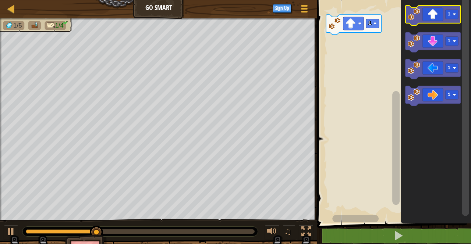
click at [432, 14] on icon "Blockly Workspace" at bounding box center [432, 16] width 55 height 20
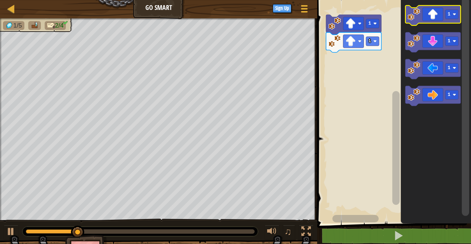
click at [436, 13] on icon "Blockly Workspace" at bounding box center [432, 16] width 55 height 20
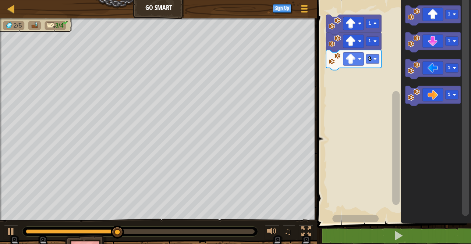
click at [434, 95] on icon "Blockly Workspace" at bounding box center [432, 96] width 55 height 20
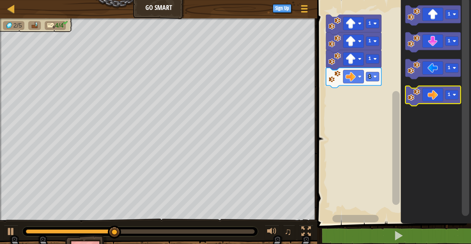
click at [435, 91] on icon "Blockly Workspace" at bounding box center [432, 96] width 55 height 20
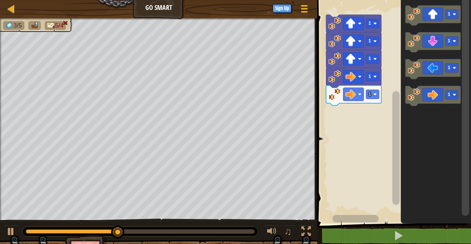
click at [439, 96] on icon "Blockly Workspace" at bounding box center [432, 96] width 55 height 20
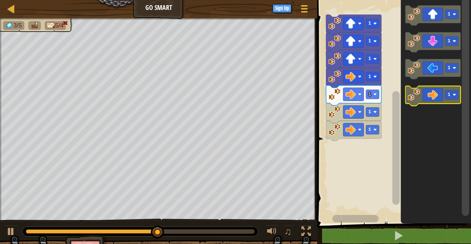
click at [439, 89] on icon "Blockly Workspace" at bounding box center [432, 96] width 55 height 20
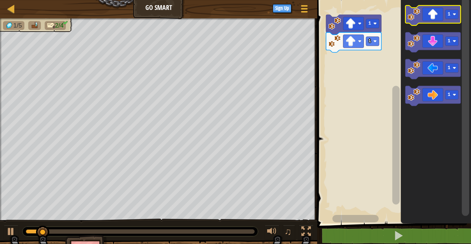
click at [440, 13] on icon "Blockly Workspace" at bounding box center [432, 16] width 55 height 20
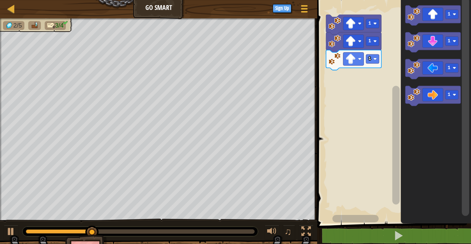
click at [434, 92] on icon "Blockly Workspace" at bounding box center [432, 96] width 55 height 20
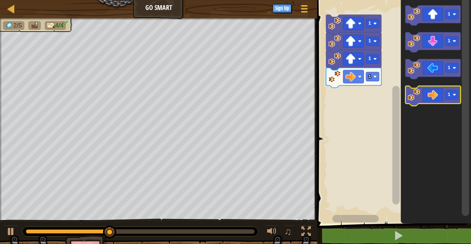
click at [435, 91] on icon "Blockly Workspace" at bounding box center [432, 96] width 55 height 20
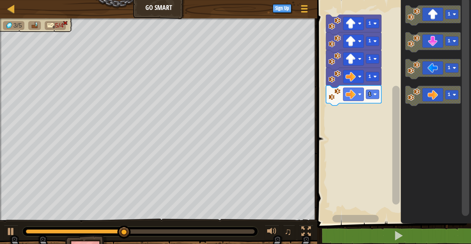
click at [435, 91] on icon "Blockly Workspace" at bounding box center [432, 96] width 55 height 20
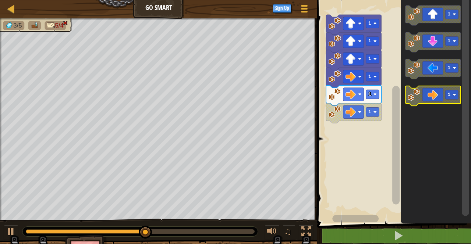
click at [434, 92] on icon "Blockly Workspace" at bounding box center [432, 96] width 55 height 20
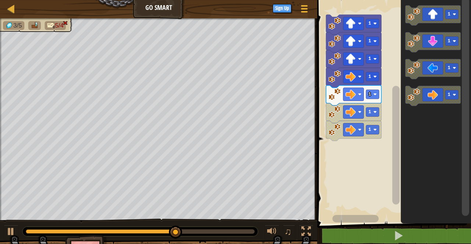
click at [435, 91] on icon "Blockly Workspace" at bounding box center [432, 96] width 55 height 20
click at [435, 90] on icon "Blockly Workspace" at bounding box center [432, 96] width 55 height 20
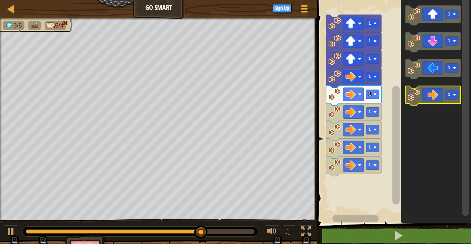
click at [436, 96] on icon "Blockly Workspace" at bounding box center [432, 96] width 55 height 20
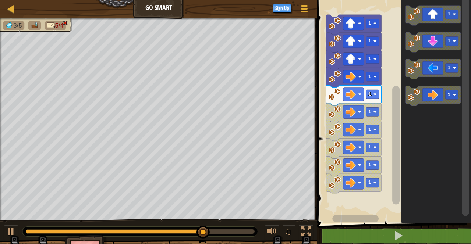
click at [436, 95] on icon "Blockly Workspace" at bounding box center [432, 96] width 55 height 20
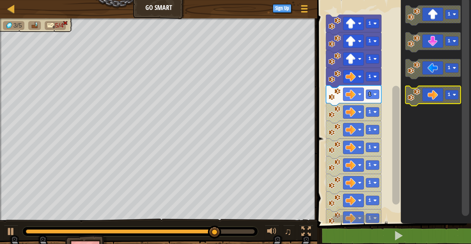
click at [437, 95] on icon "Blockly Workspace" at bounding box center [432, 96] width 55 height 20
